Goal: Use online tool/utility: Utilize a website feature to perform a specific function

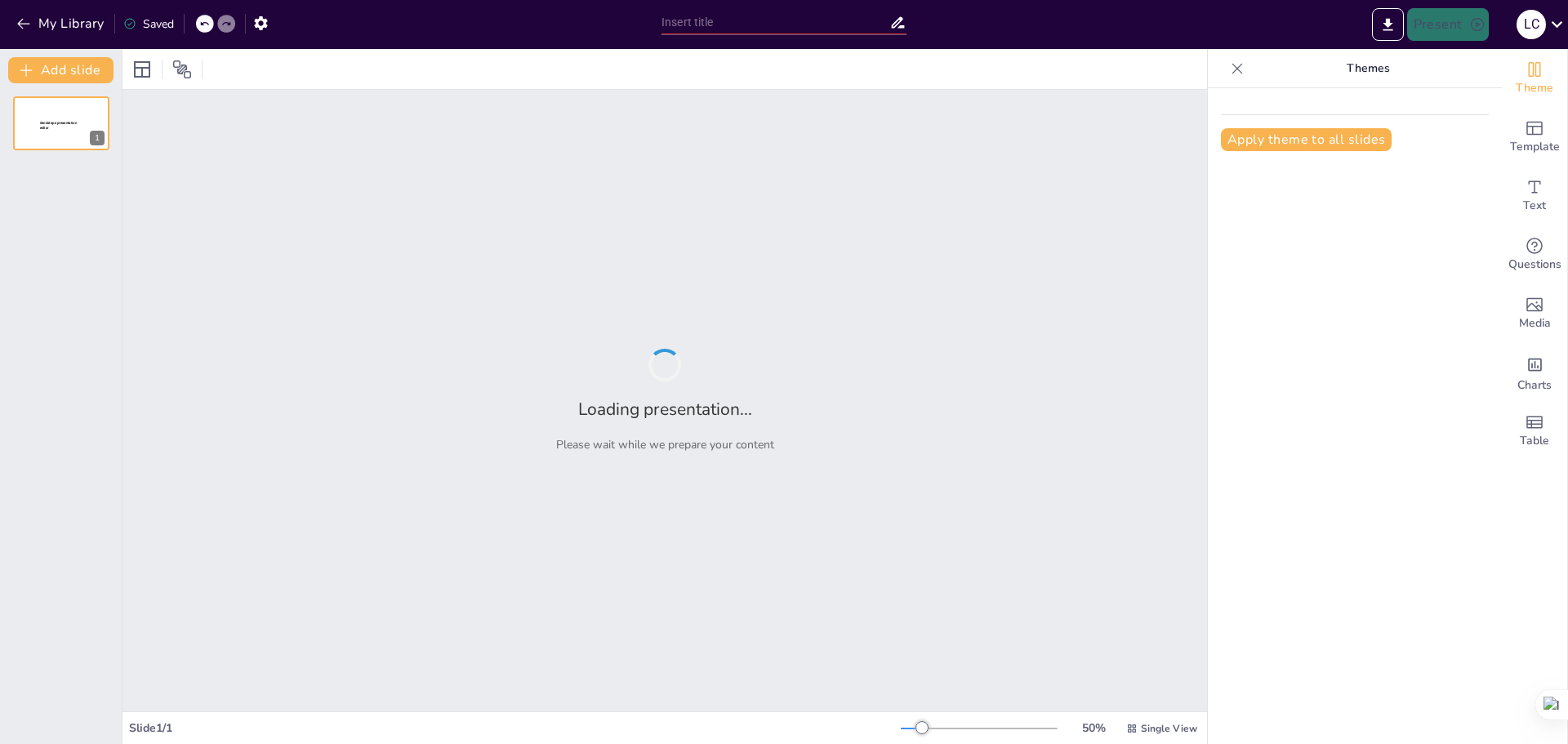
type input "Avances en el Proyecto de Limpieza CBA: Hacia una Gestión Eficiente de Datos"
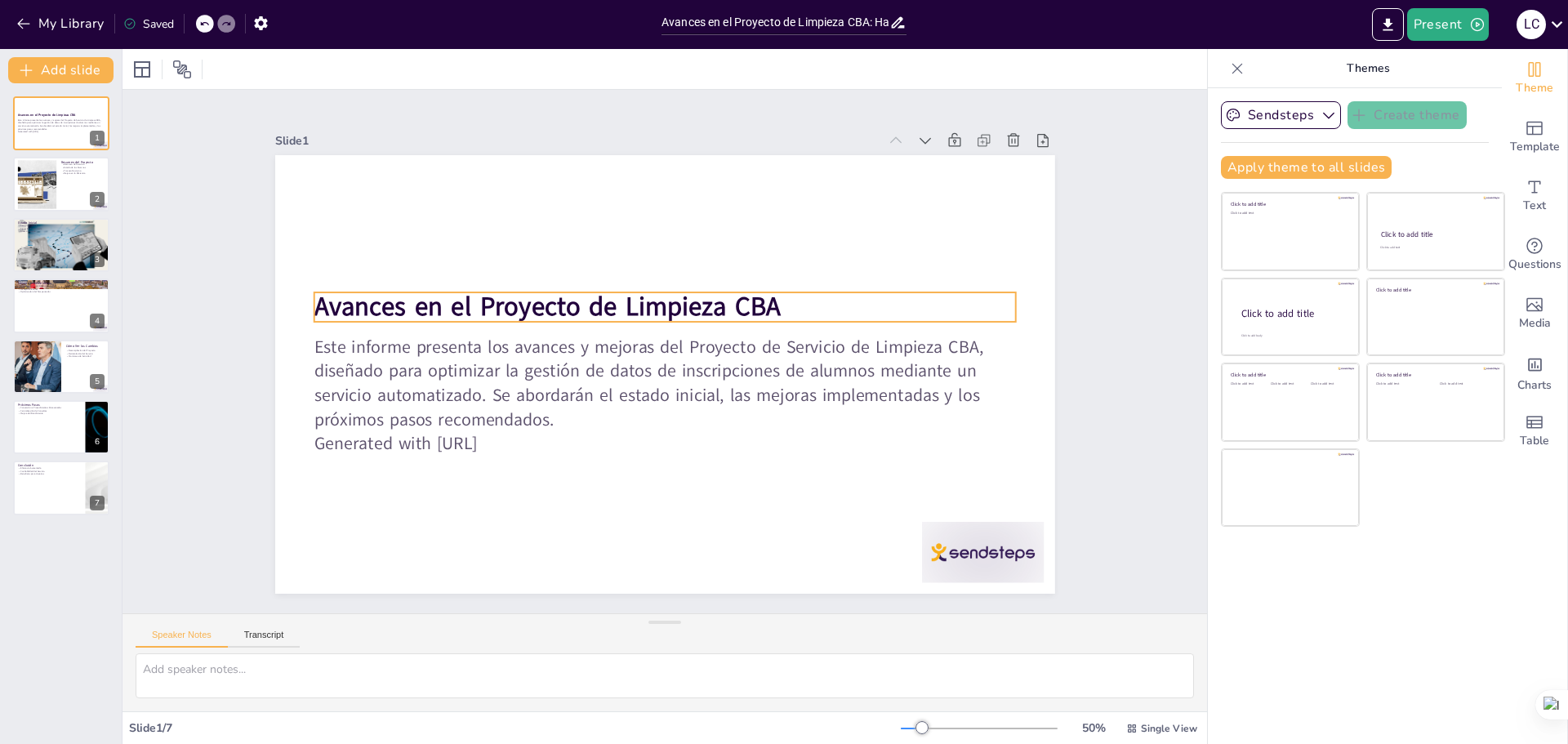
click at [618, 294] on strong "Avances en el Proyecto de Limpieza CBA" at bounding box center [547, 307] width 466 height 35
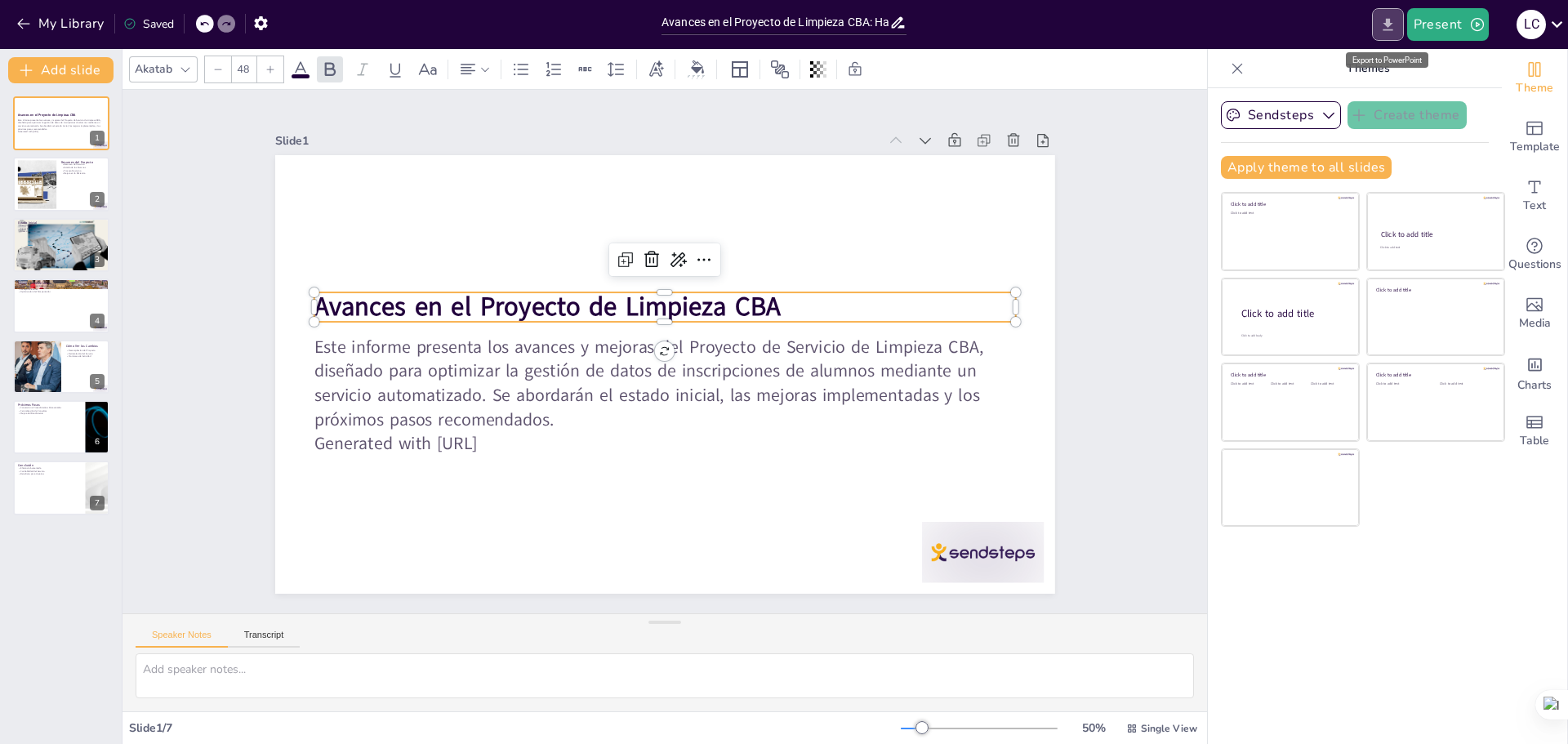
click at [1389, 25] on icon "Export to PowerPoint" at bounding box center [1387, 24] width 10 height 12
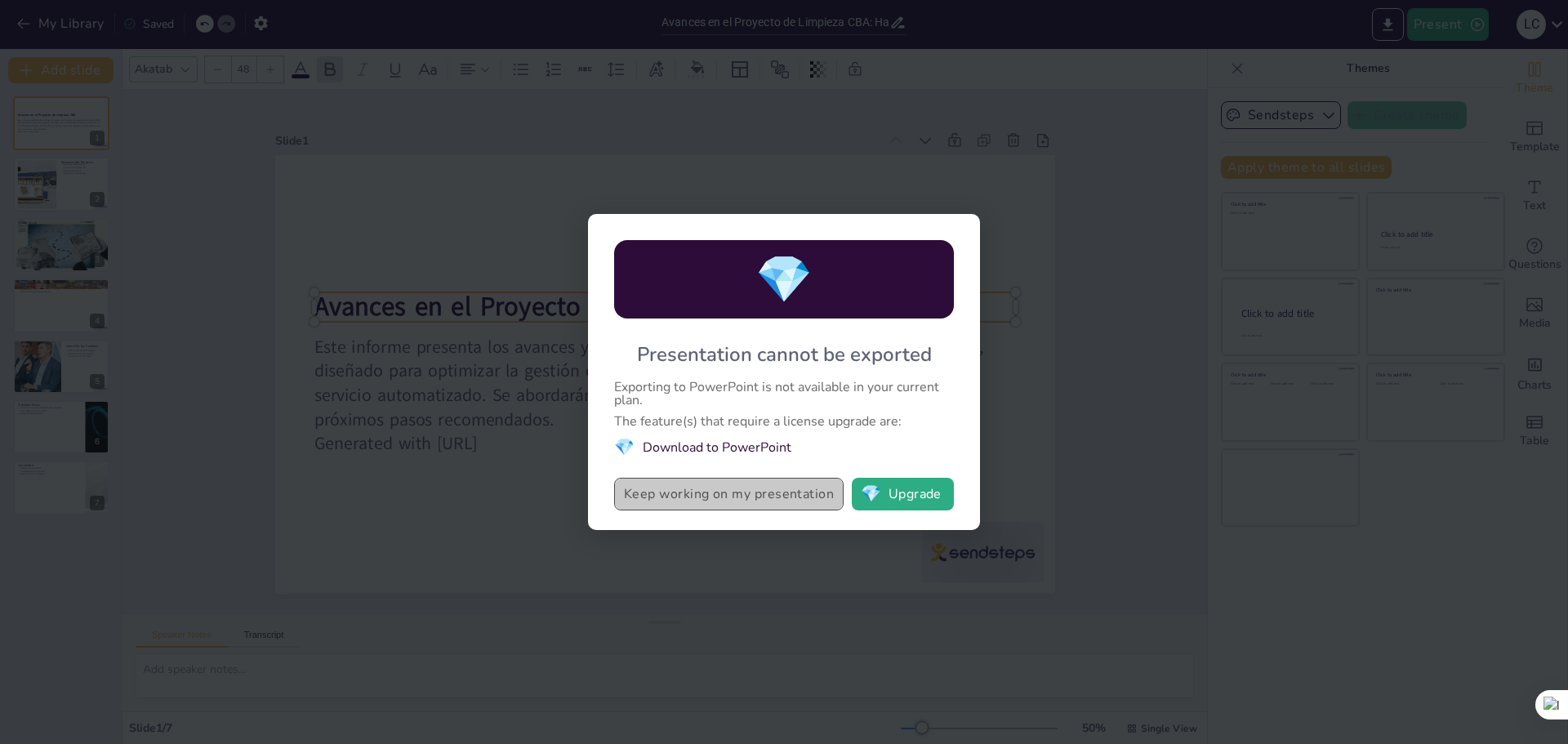
click at [730, 496] on button "Keep working on my presentation" at bounding box center [729, 494] width 229 height 32
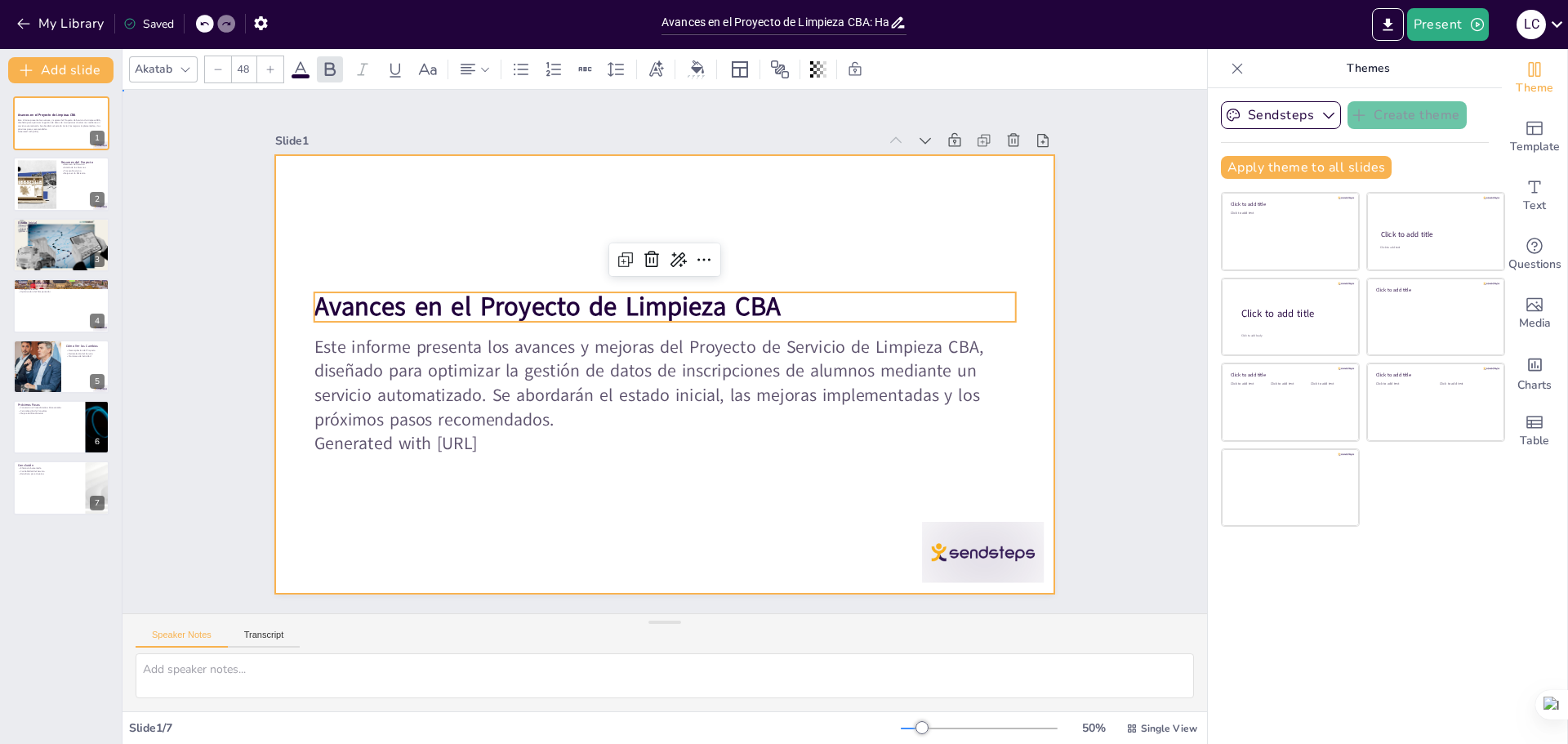
drag, startPoint x: 538, startPoint y: 508, endPoint x: 531, endPoint y: 495, distance: 14.8
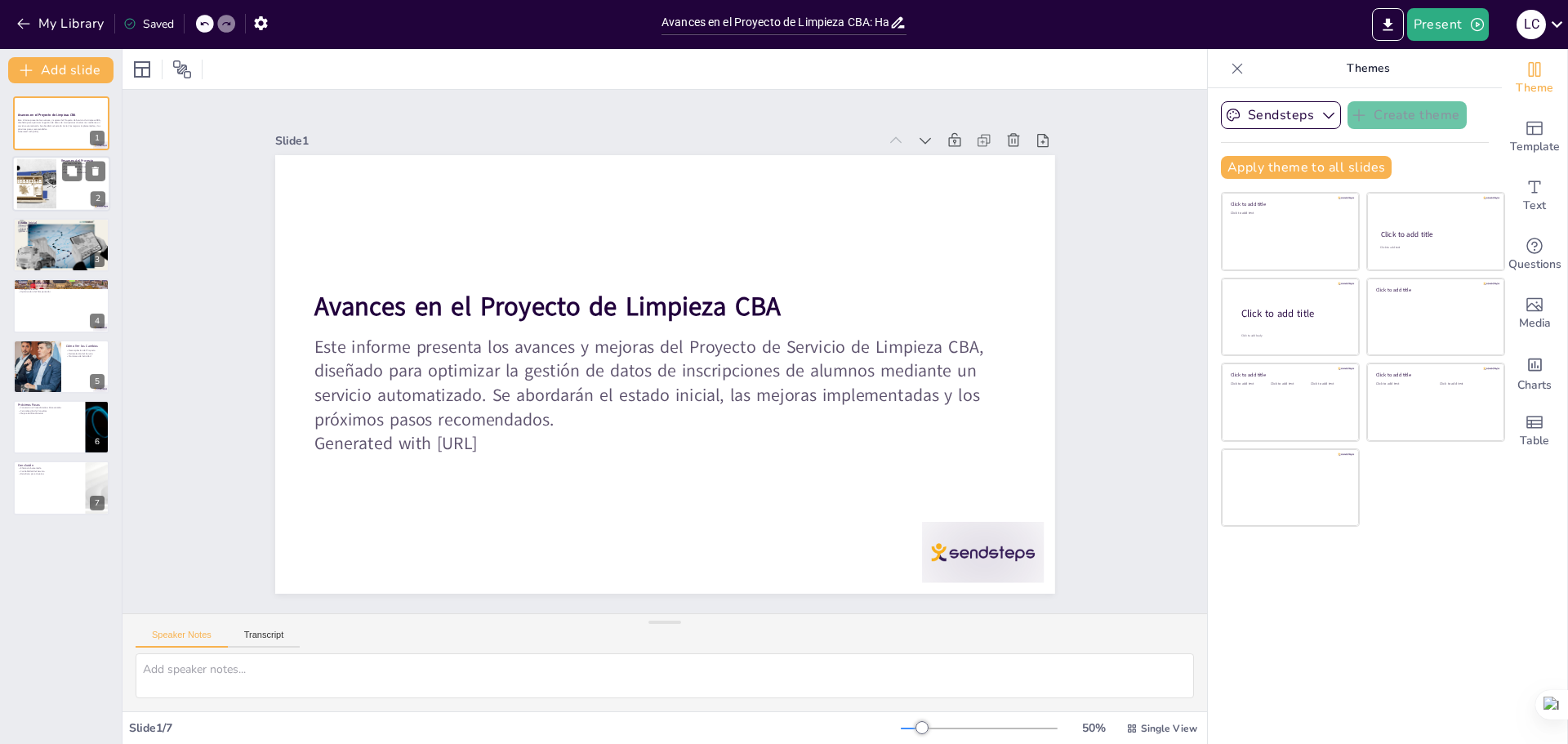
click at [70, 198] on div at bounding box center [61, 184] width 98 height 55
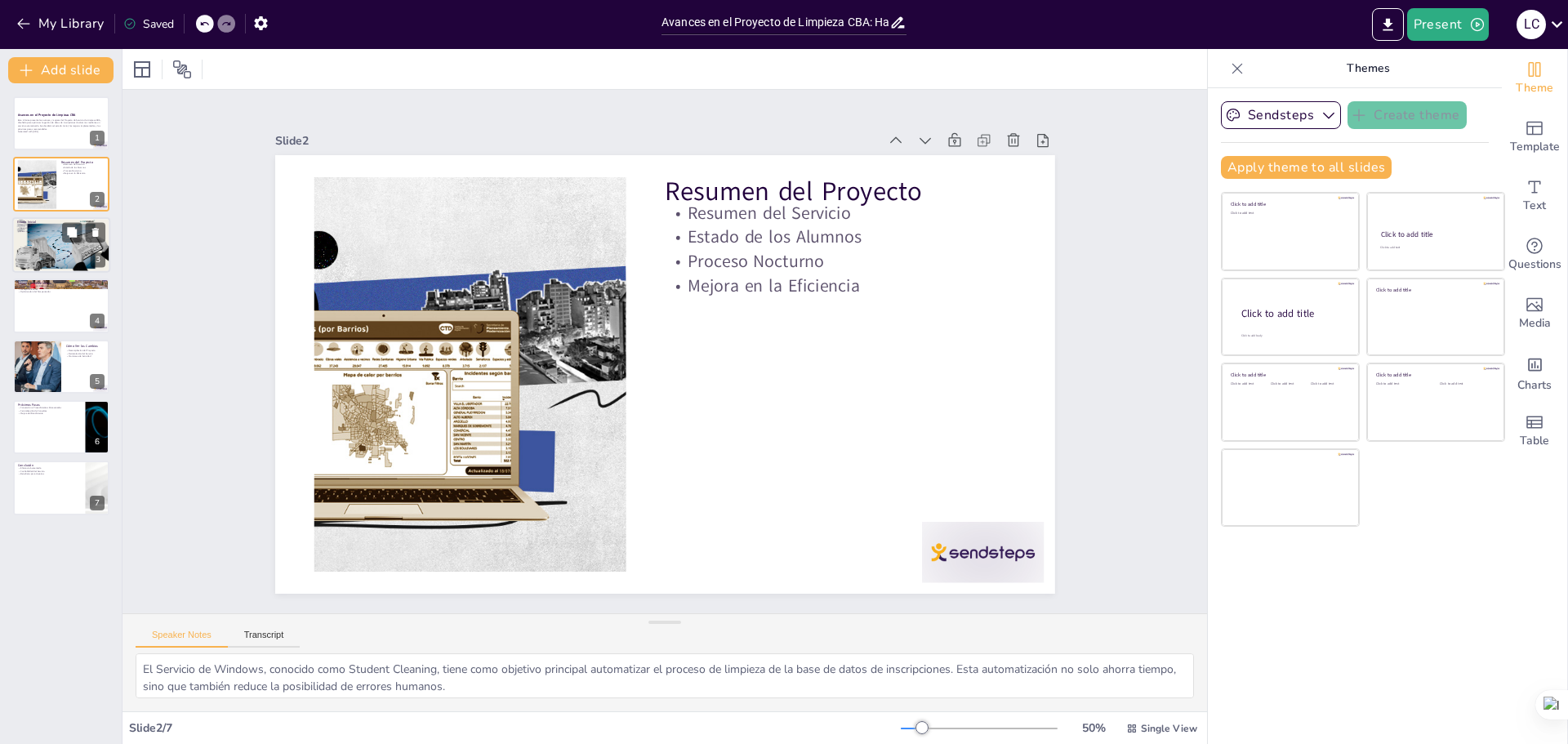
click at [48, 240] on div at bounding box center [61, 244] width 98 height 55
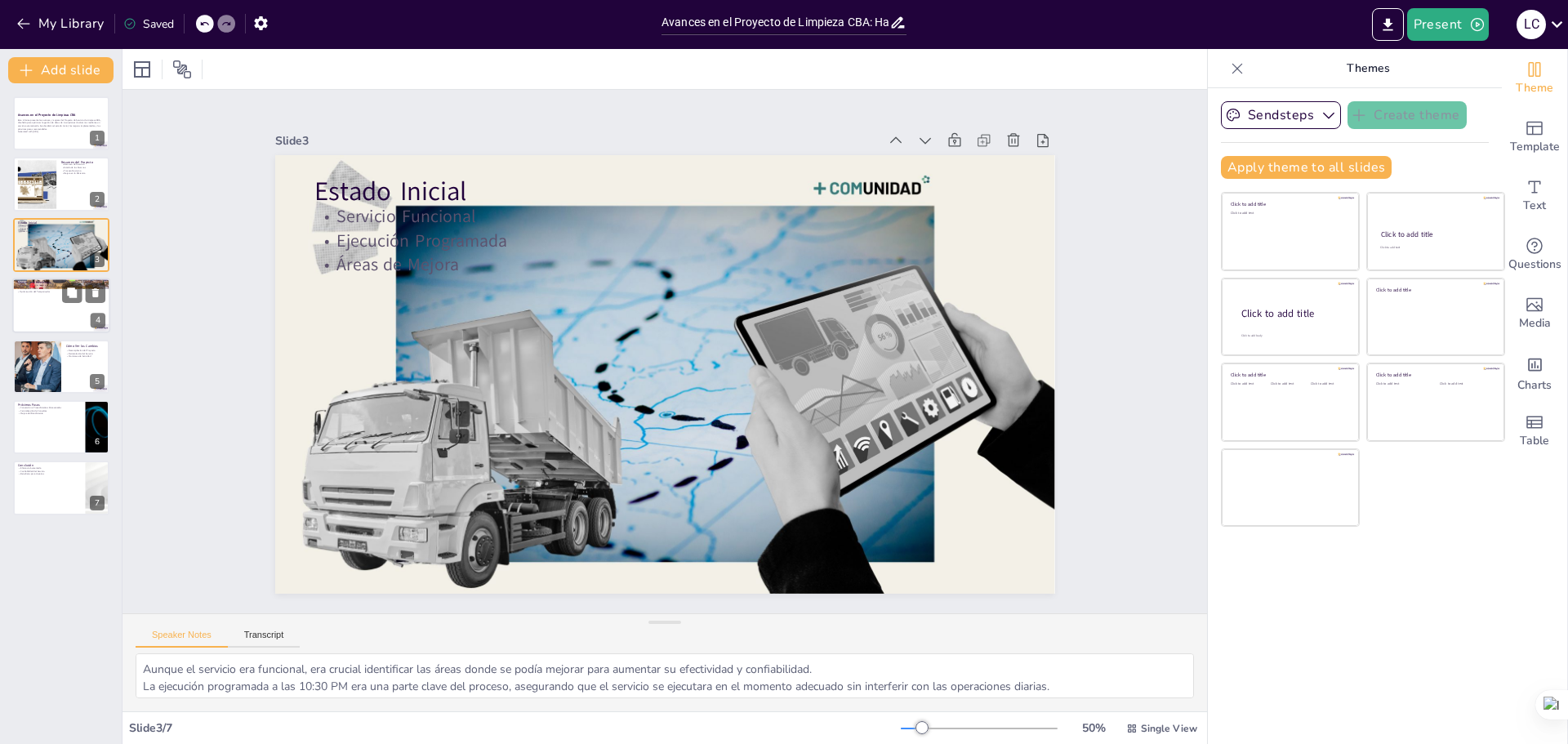
click at [44, 310] on div at bounding box center [61, 306] width 98 height 55
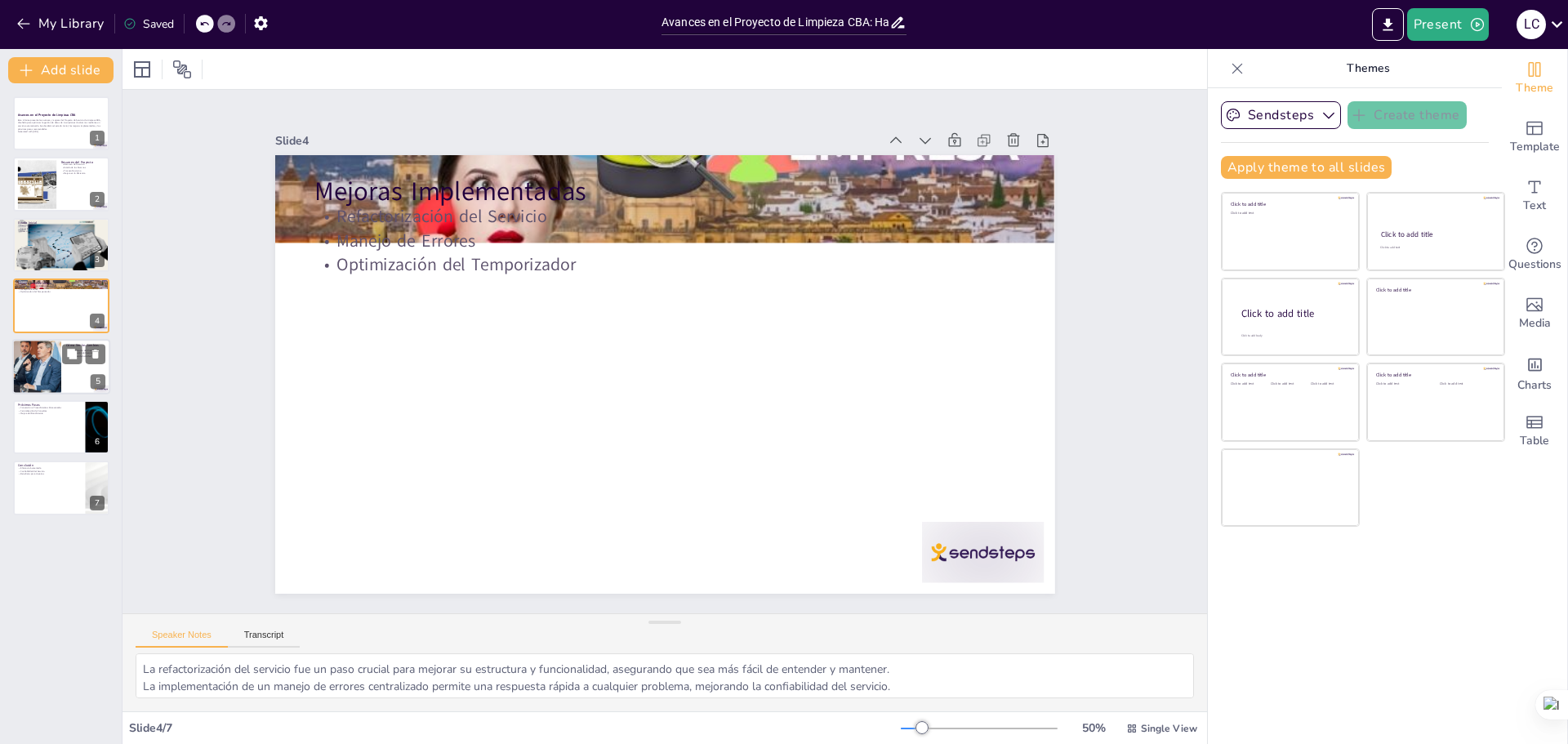
click at [50, 369] on div at bounding box center [35, 367] width 110 height 55
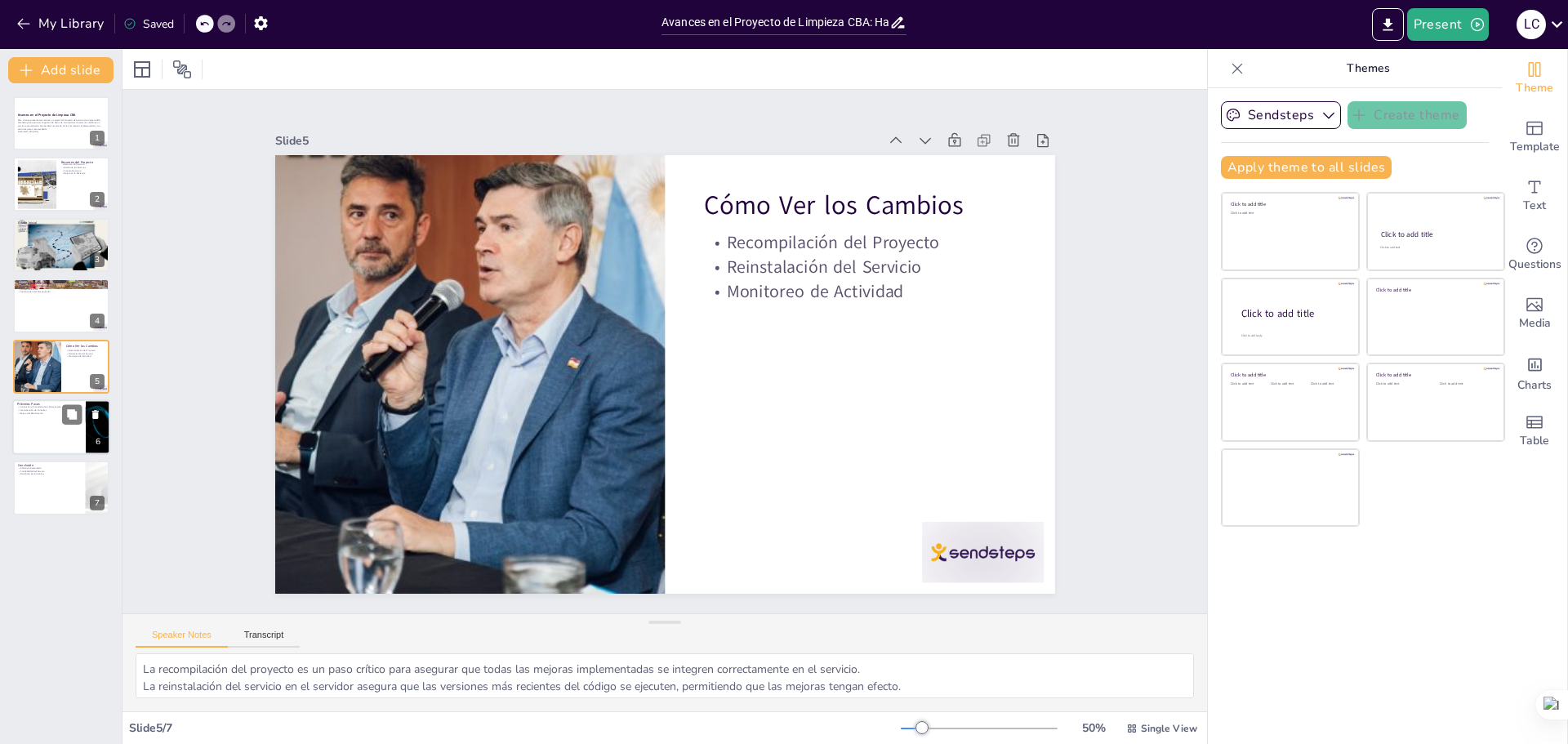
click at [42, 432] on div at bounding box center [61, 427] width 98 height 55
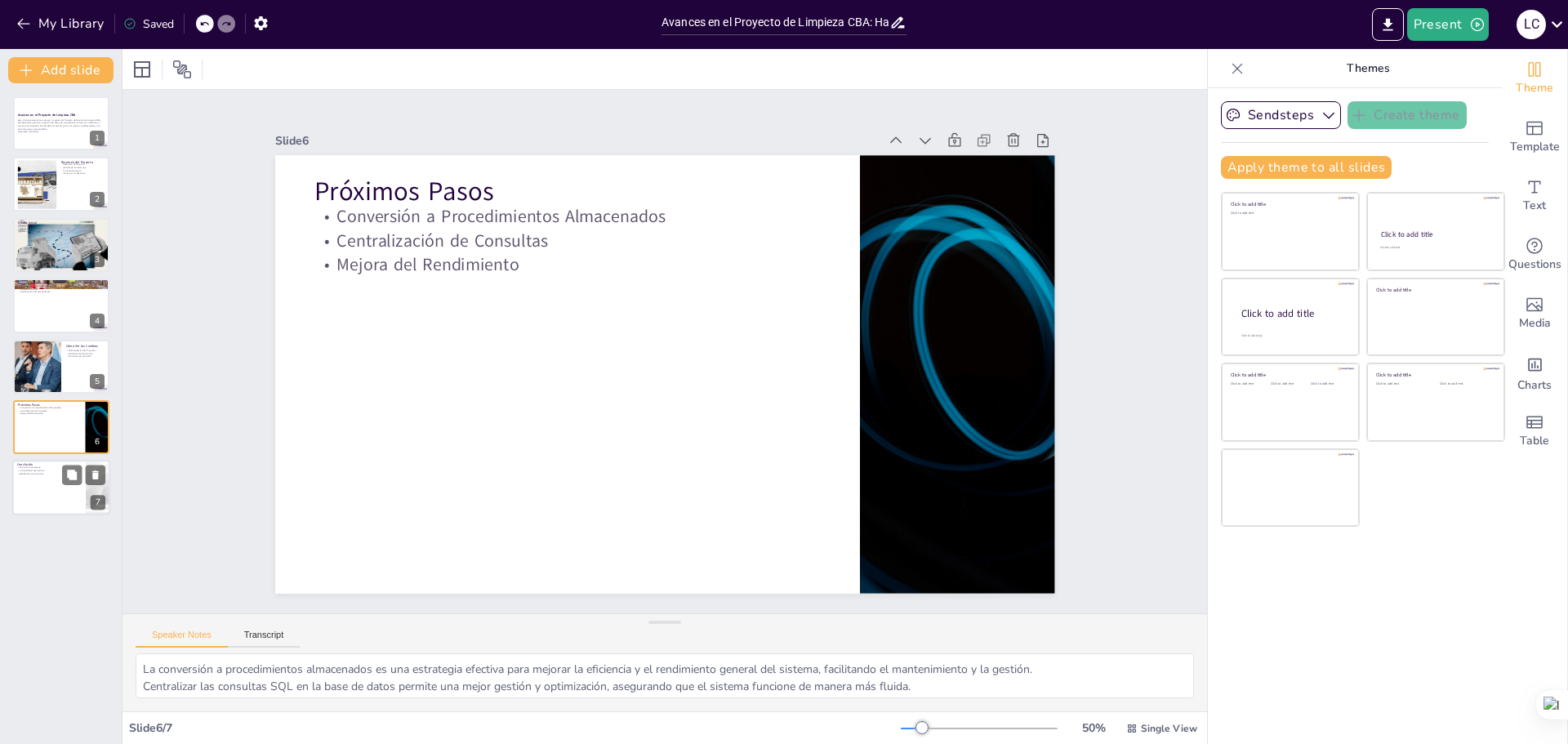
click at [33, 468] on p "Eficiencia Aumentada" at bounding box center [49, 467] width 64 height 3
type textarea "La eficiencia aumentada del servicio es un resultado directo de las mejoras imp…"
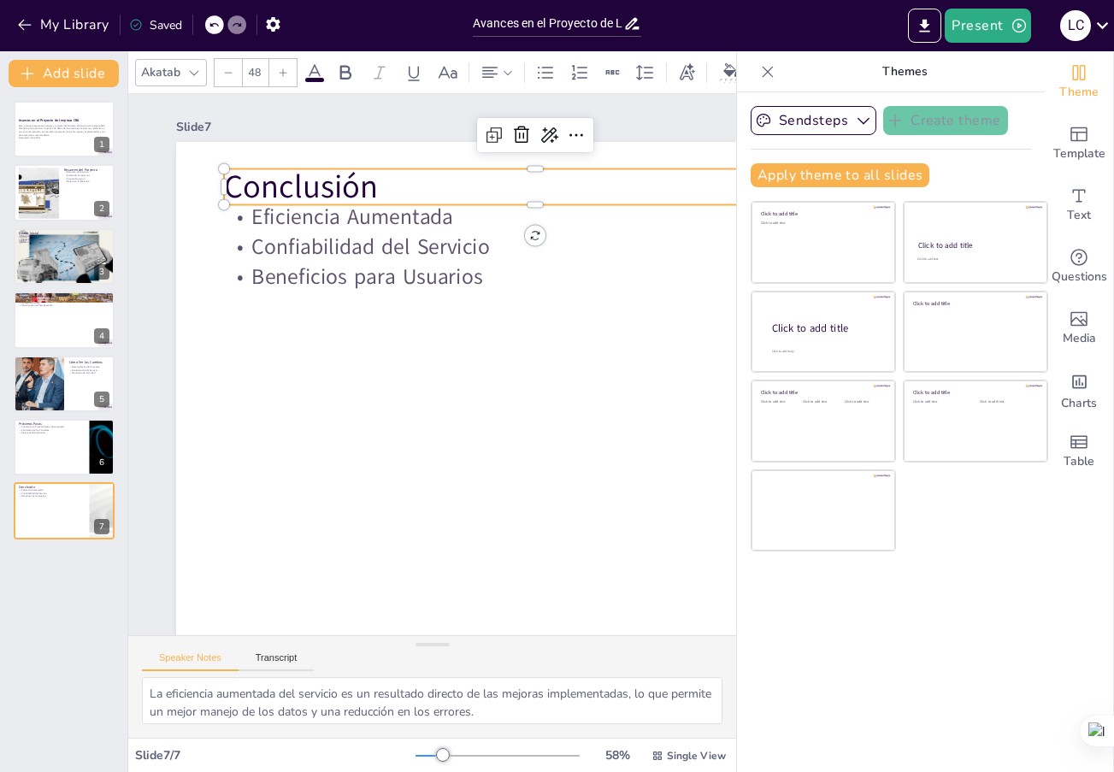
click at [275, 180] on p "Conclusión" at bounding box center [535, 186] width 623 height 44
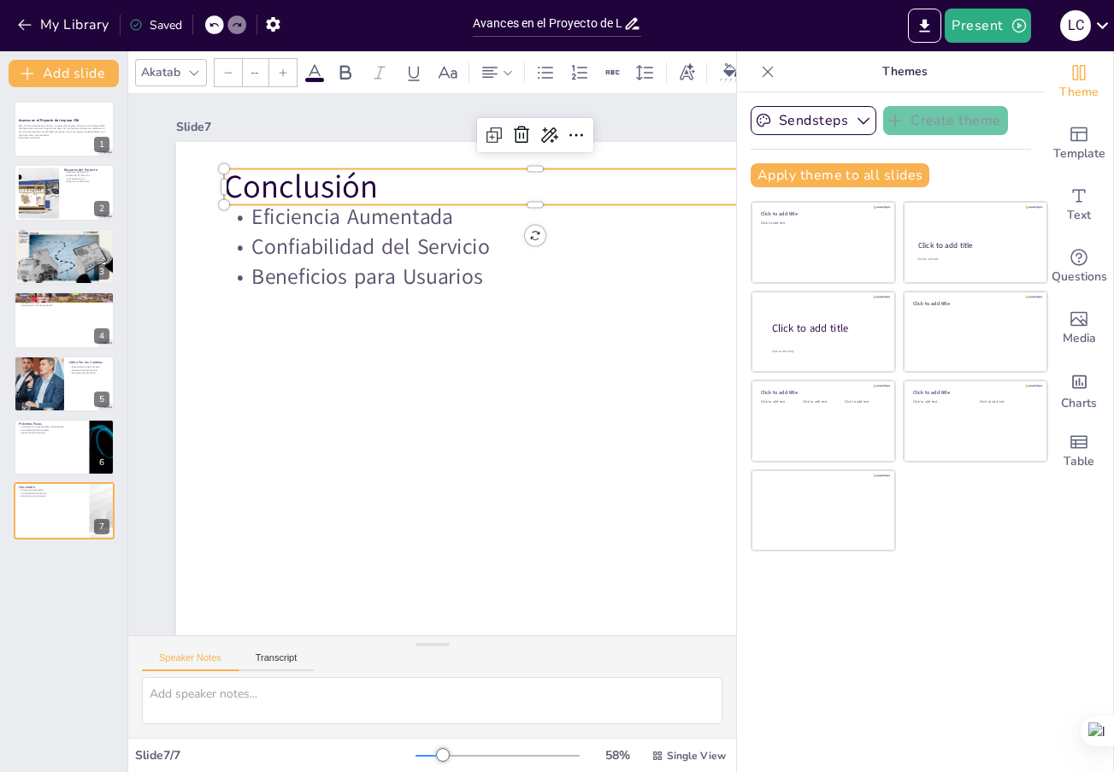
type input "48"
drag, startPoint x: 54, startPoint y: 117, endPoint x: 559, endPoint y: 417, distance: 587.6
click at [559, 419] on div "Slide 1 Avances en el Proyecto de Limpieza CBA Este informe presenta los avance…" at bounding box center [564, 545] width 1077 height 1104
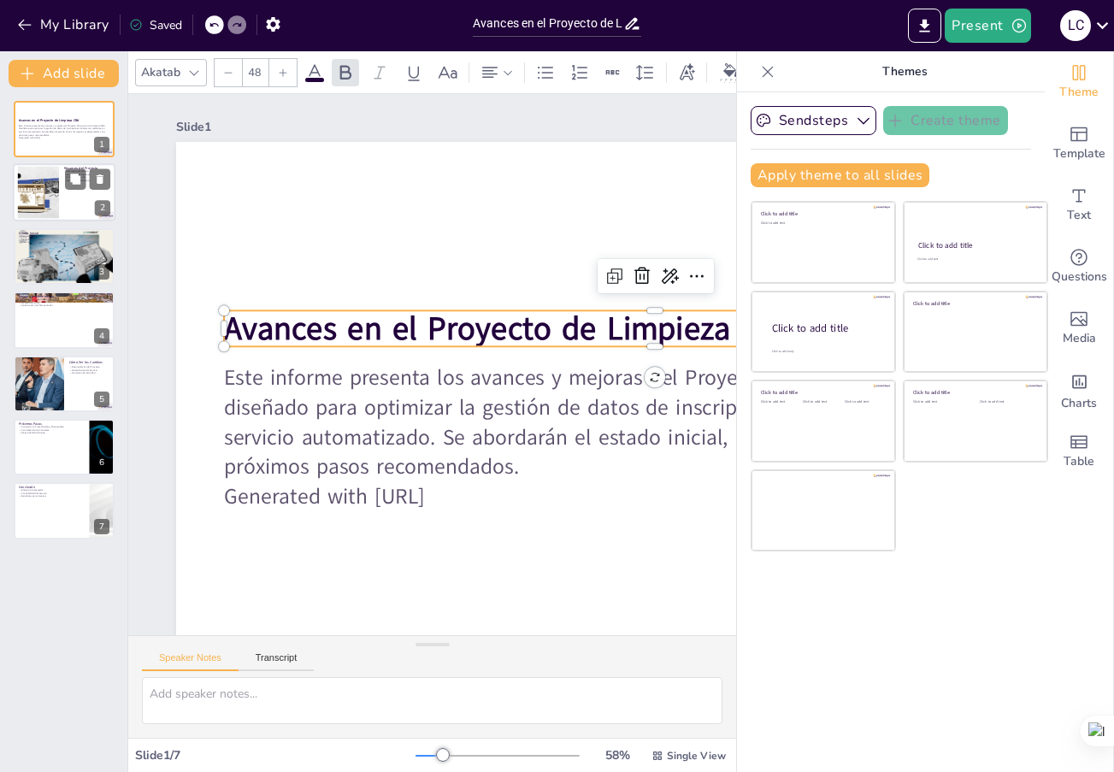
click at [40, 176] on div at bounding box center [38, 193] width 81 height 52
type textarea "El Servicio de Windows, conocido como Student Cleaning, tiene como objetivo pri…"
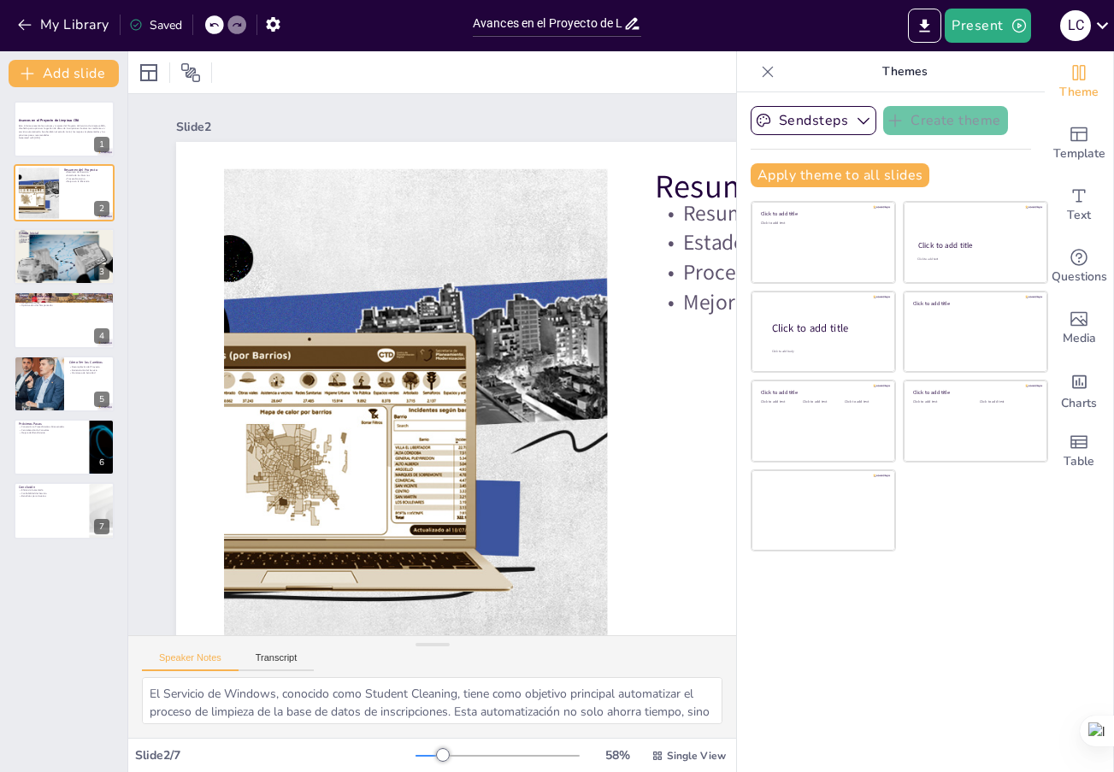
click at [759, 69] on icon at bounding box center [767, 71] width 17 height 17
